Goal: Task Accomplishment & Management: Complete application form

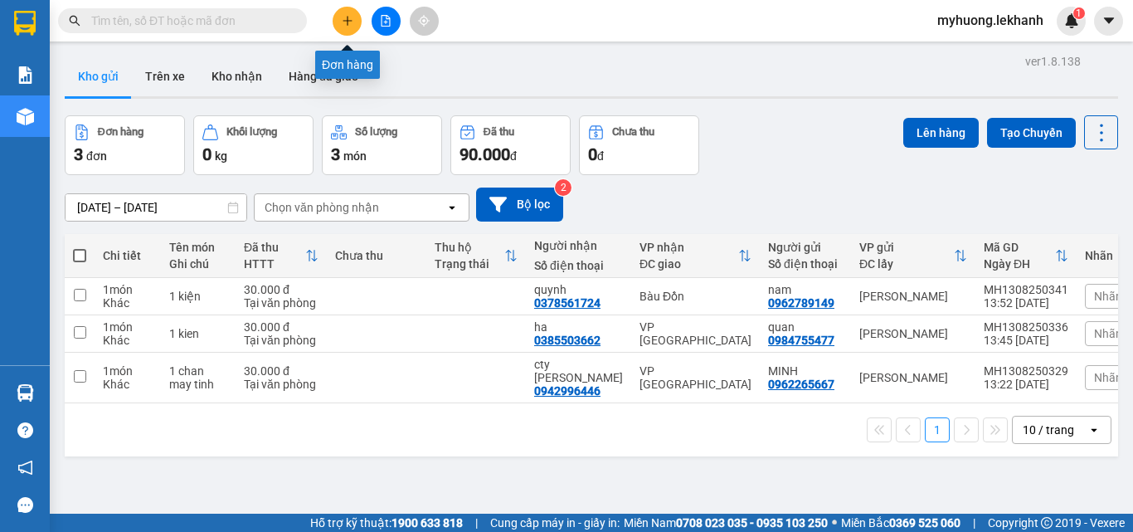
click at [346, 25] on icon "plus" at bounding box center [348, 21] width 12 height 12
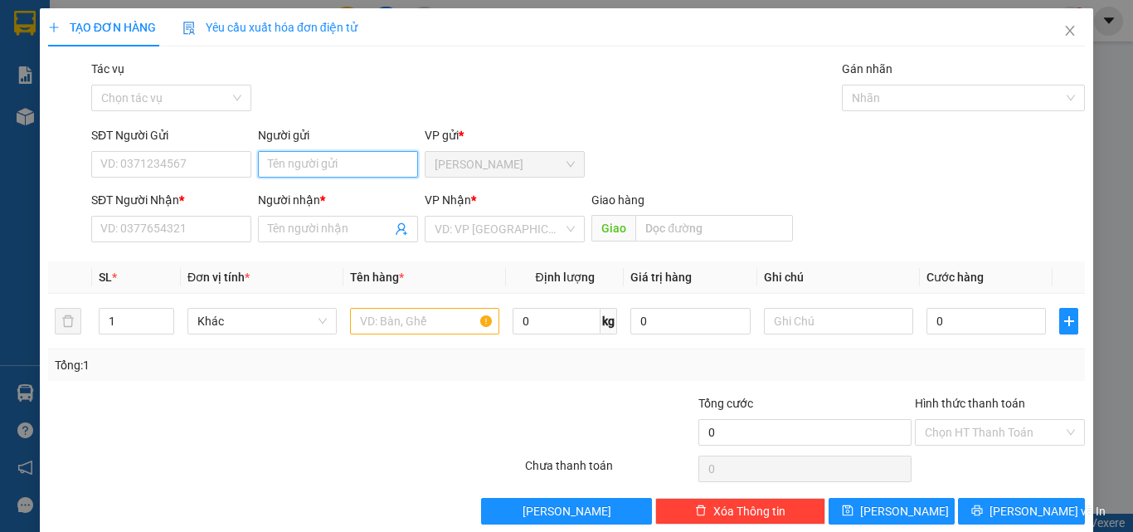
click at [358, 156] on input "Người gửi" at bounding box center [338, 164] width 160 height 27
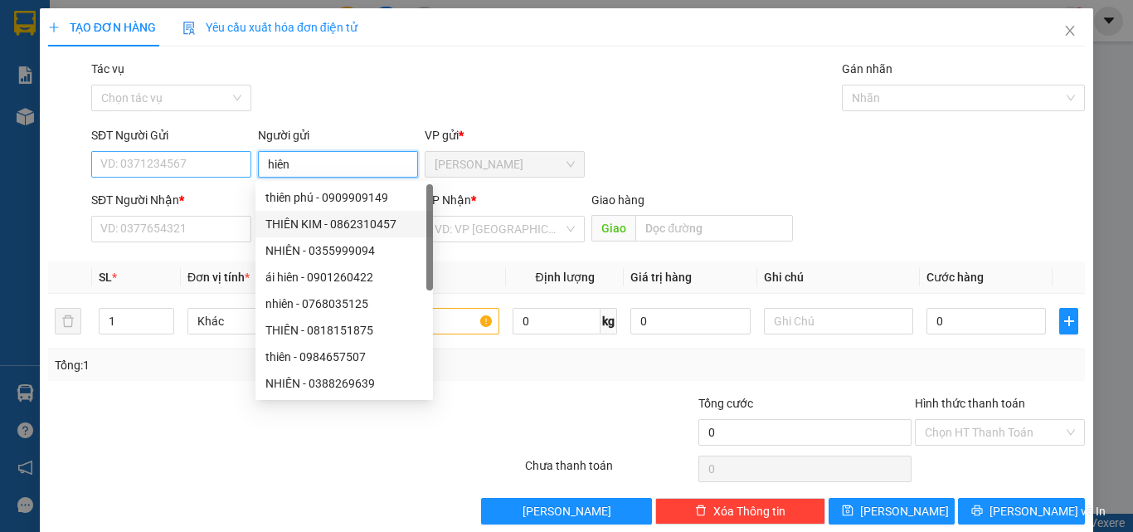
type input "hiên"
click at [198, 158] on input "SĐT Người Gửi" at bounding box center [171, 164] width 160 height 27
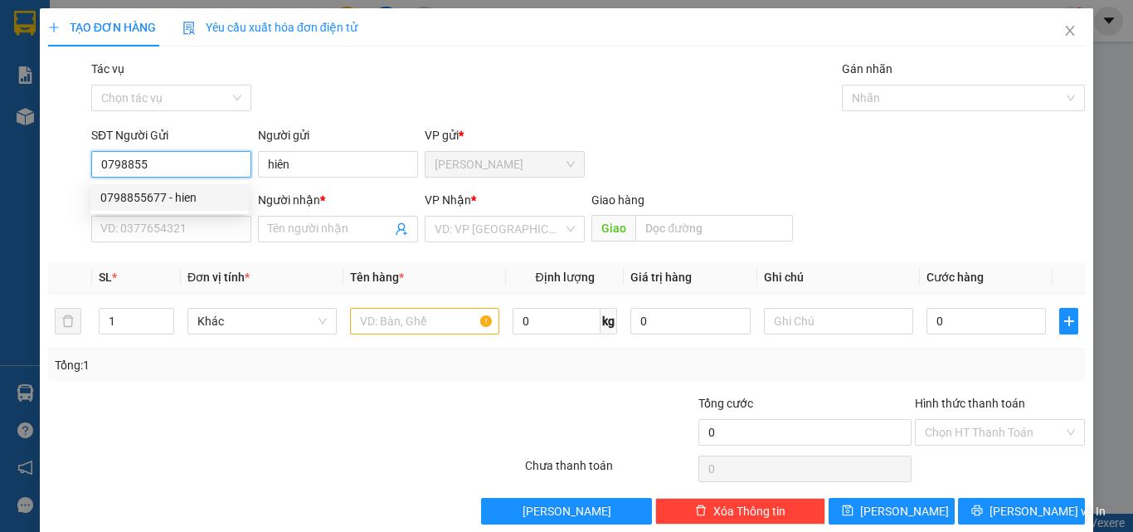
click at [209, 193] on div "0798855677 - hien" at bounding box center [169, 197] width 139 height 18
type input "0798855677"
type input "hien"
type input "0899373509"
type input "thảo"
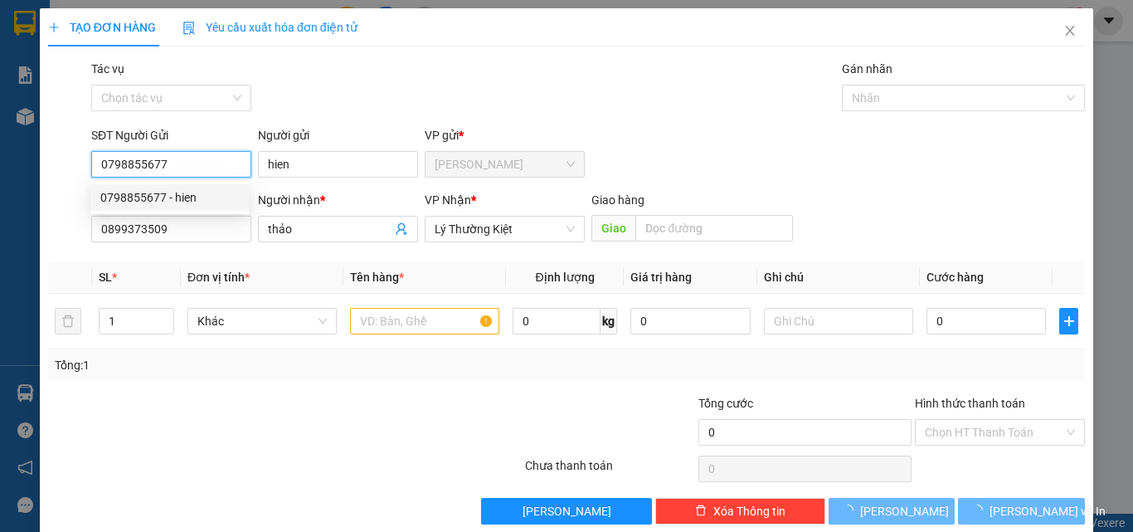
type input "50.000"
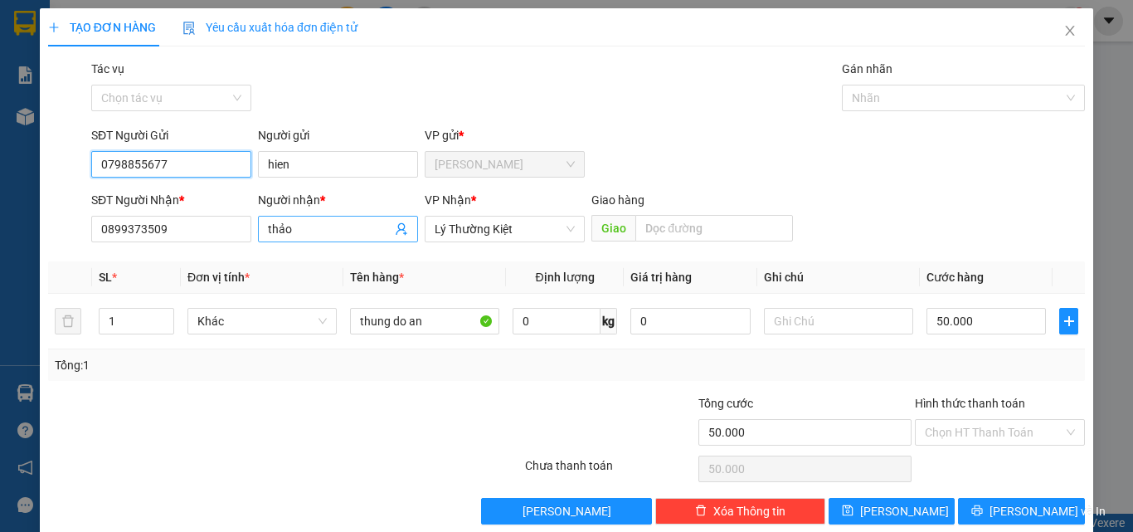
type input "0798855677"
click at [299, 232] on input "thảo" at bounding box center [330, 229] width 124 height 18
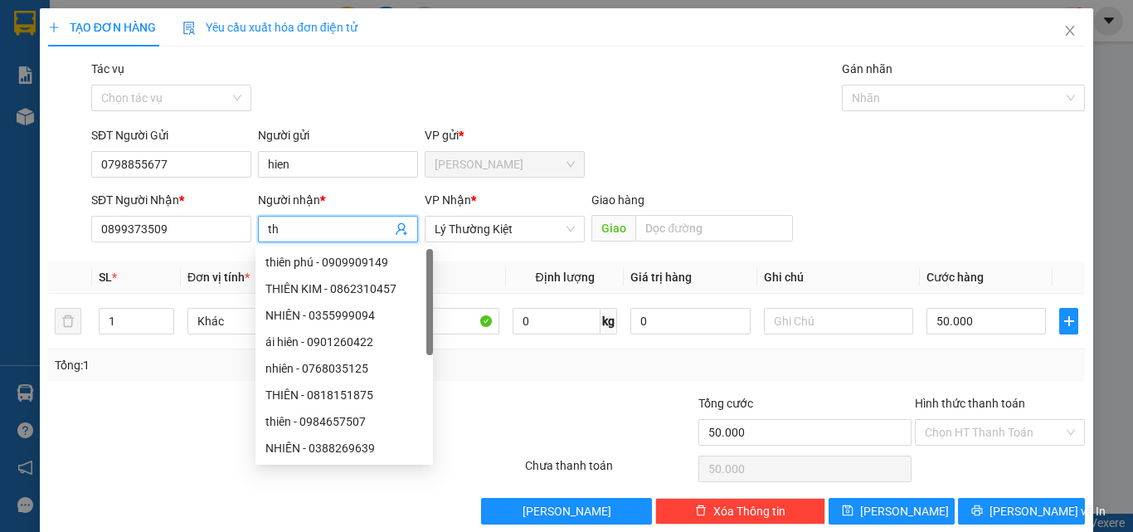
type input "t"
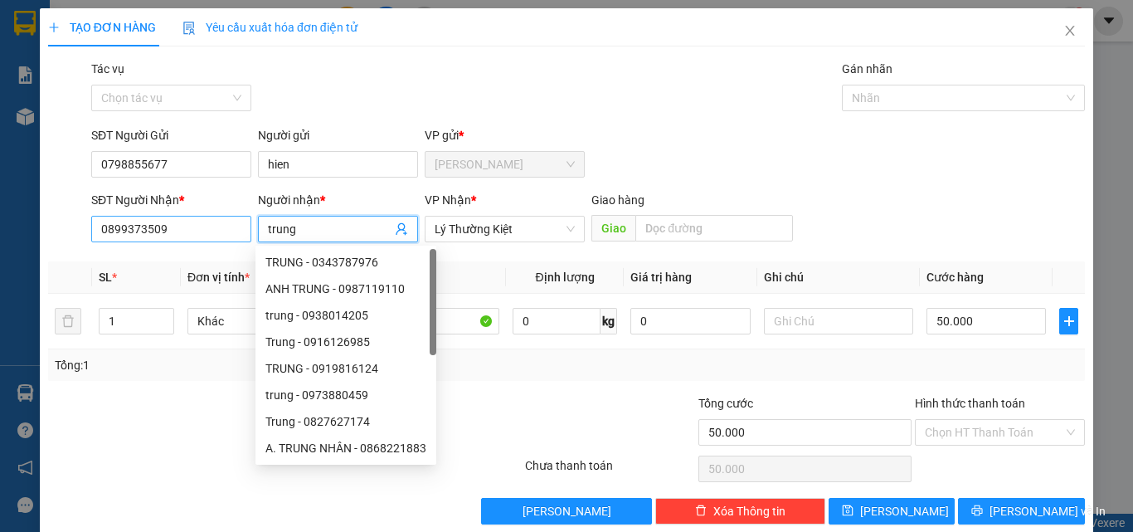
type input "trung"
click at [165, 230] on input "0899373509" at bounding box center [171, 229] width 160 height 27
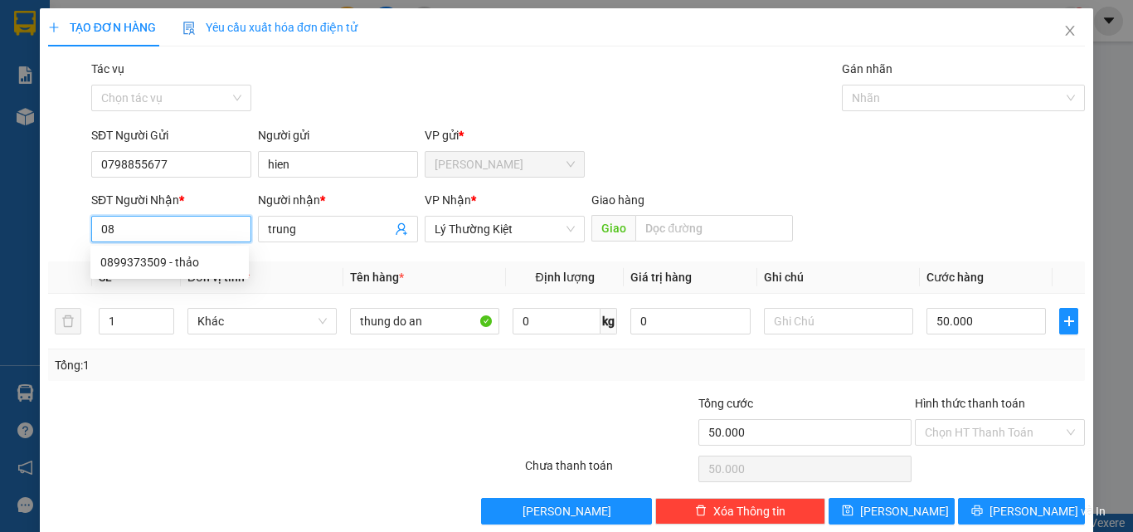
type input "0"
type input "0899373509"
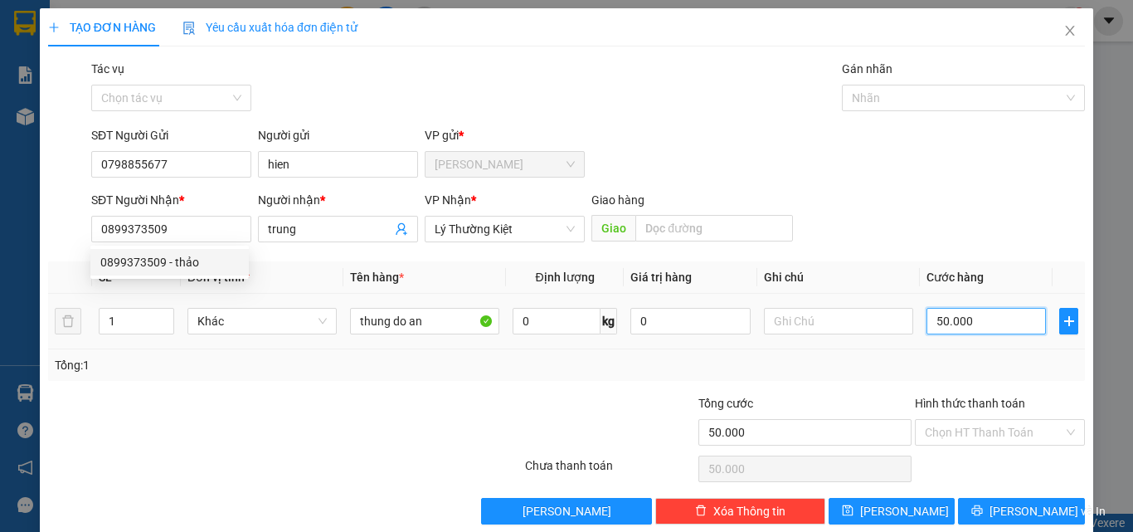
click at [963, 328] on input "50.000" at bounding box center [986, 321] width 119 height 27
type input "4"
type input "40"
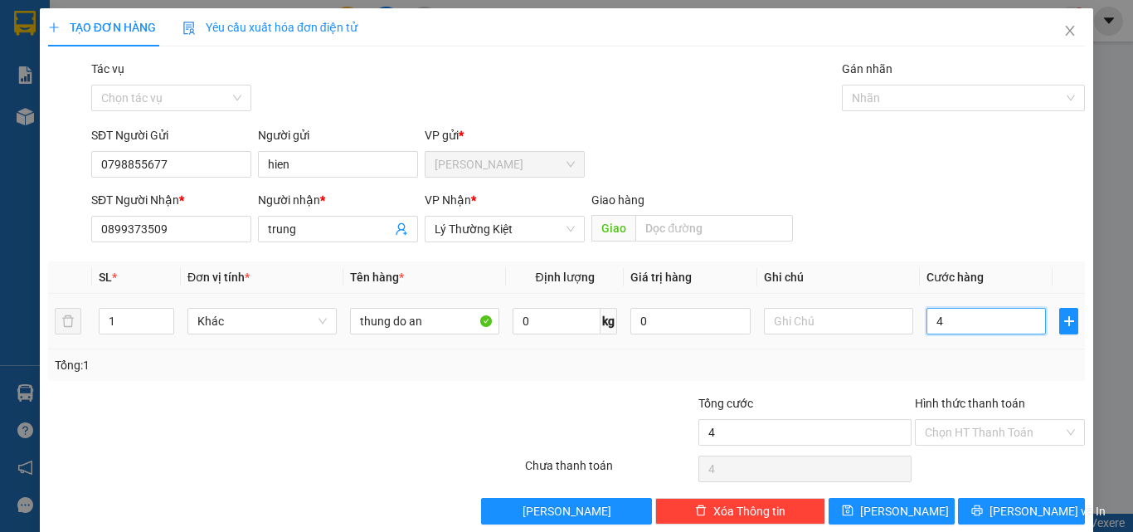
type input "40"
type input "40.000"
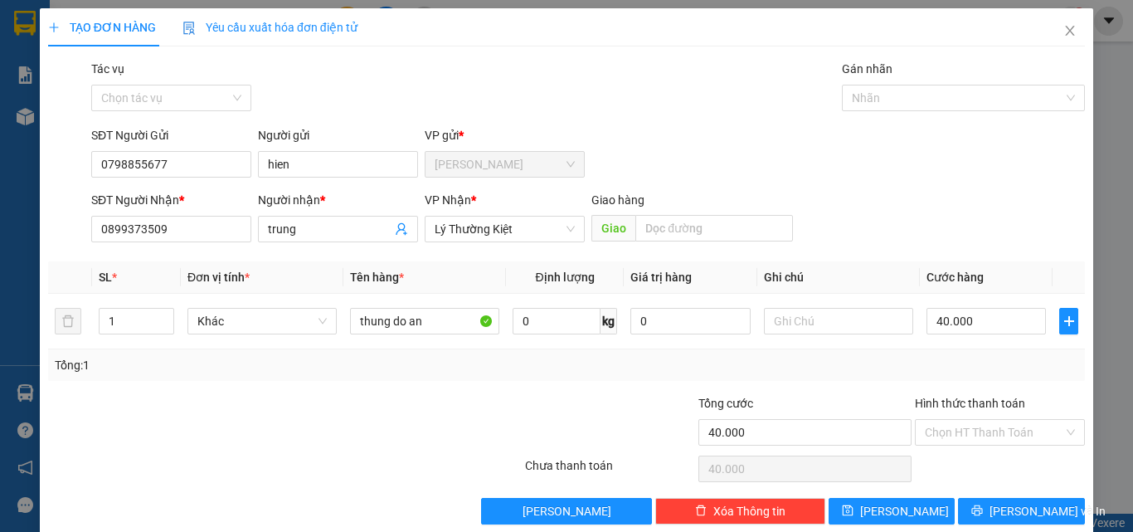
click at [903, 367] on div "Tổng: 1" at bounding box center [567, 365] width 1024 height 18
click at [939, 424] on input "Hình thức thanh toán" at bounding box center [994, 432] width 139 height 25
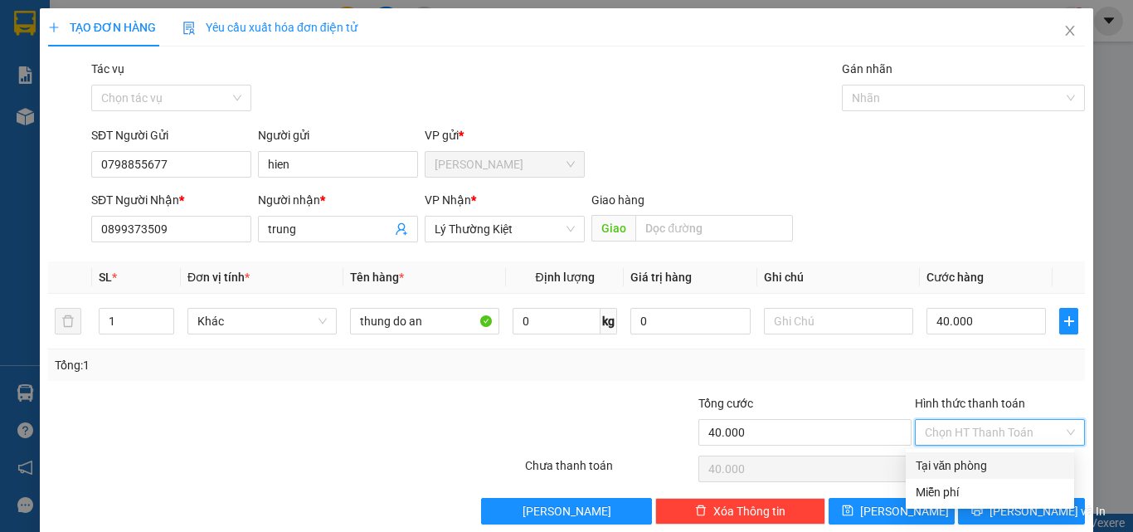
click at [938, 468] on div "Tại văn phòng" at bounding box center [990, 465] width 148 height 18
type input "0"
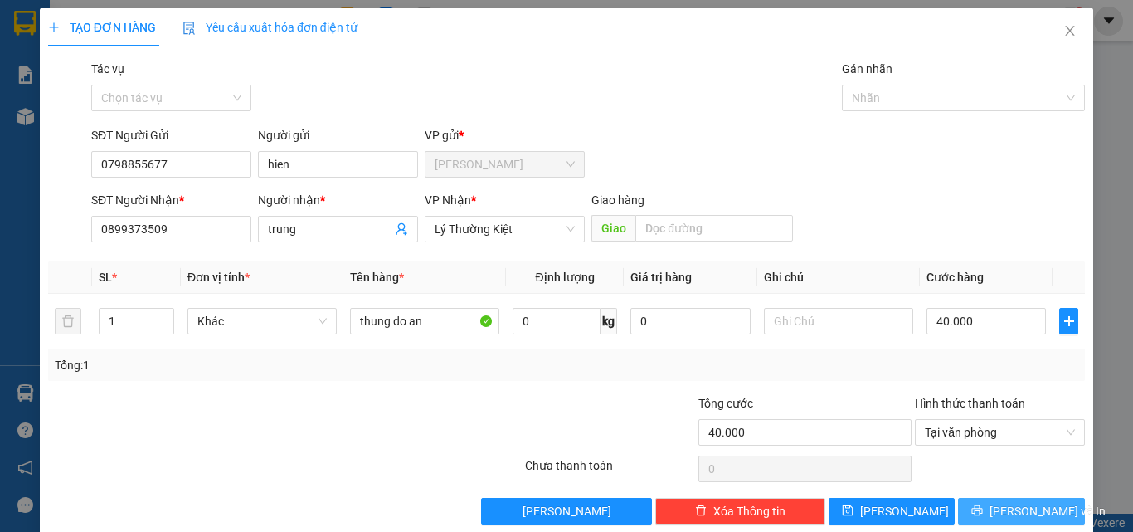
click at [1007, 522] on button "[PERSON_NAME] và In" at bounding box center [1021, 511] width 127 height 27
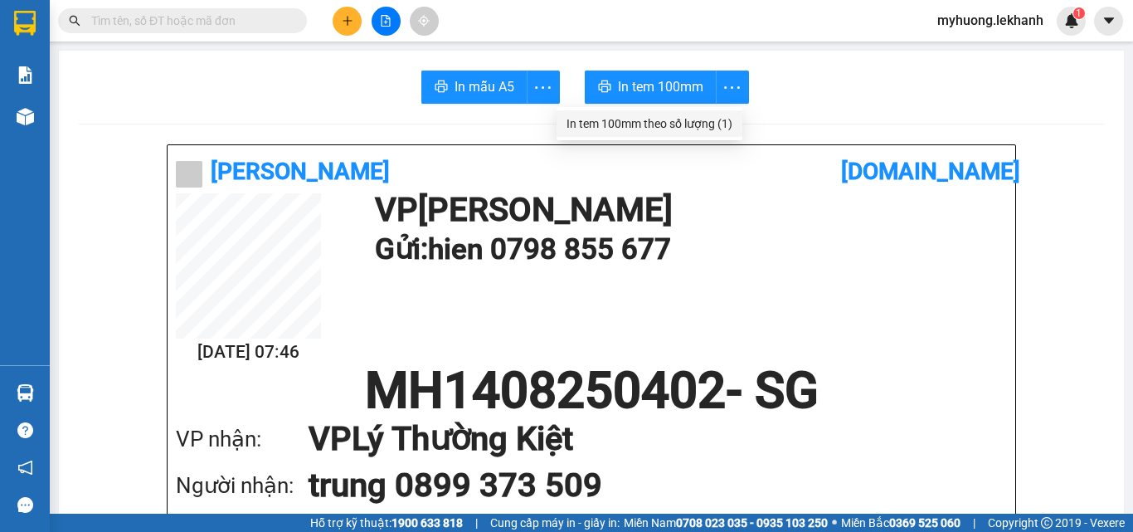
click at [724, 125] on div "In tem 100mm theo số lượng (1)" at bounding box center [650, 123] width 166 height 18
